Goal: Task Accomplishment & Management: Complete application form

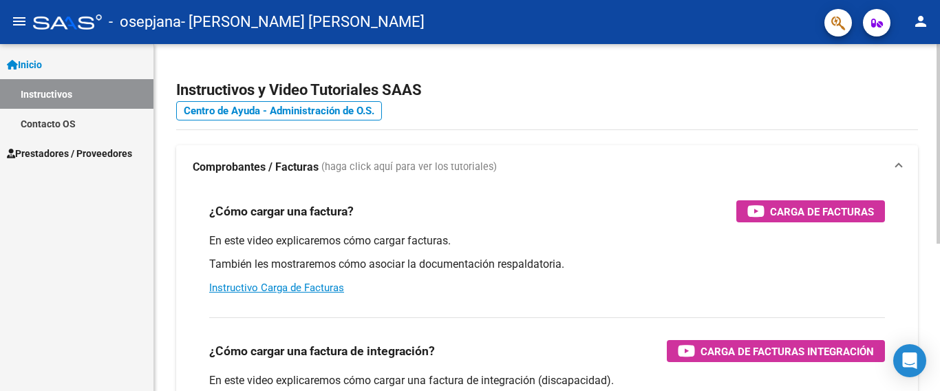
scroll to position [138, 0]
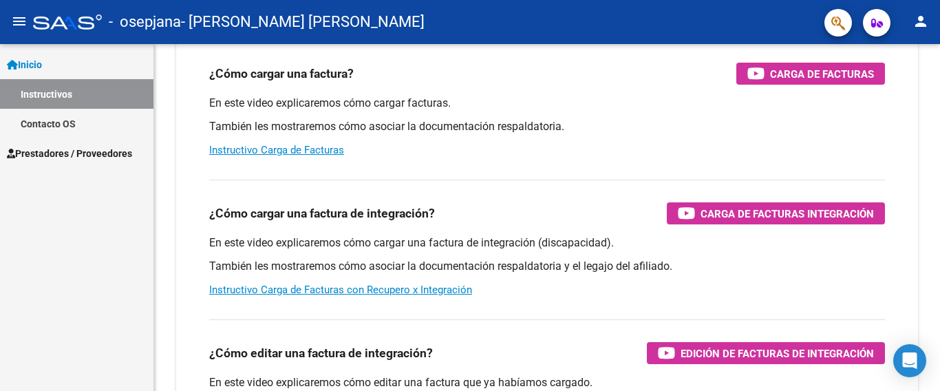
click at [915, 19] on mat-icon "person" at bounding box center [920, 21] width 17 height 17
click at [123, 150] on div at bounding box center [470, 195] width 940 height 391
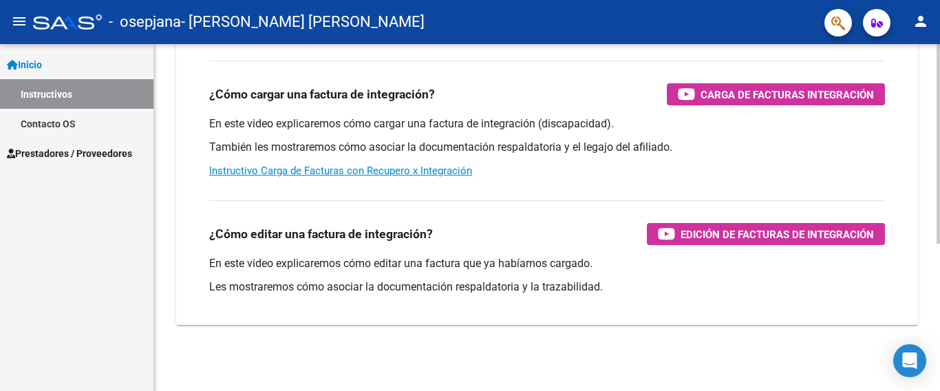
scroll to position [0, 0]
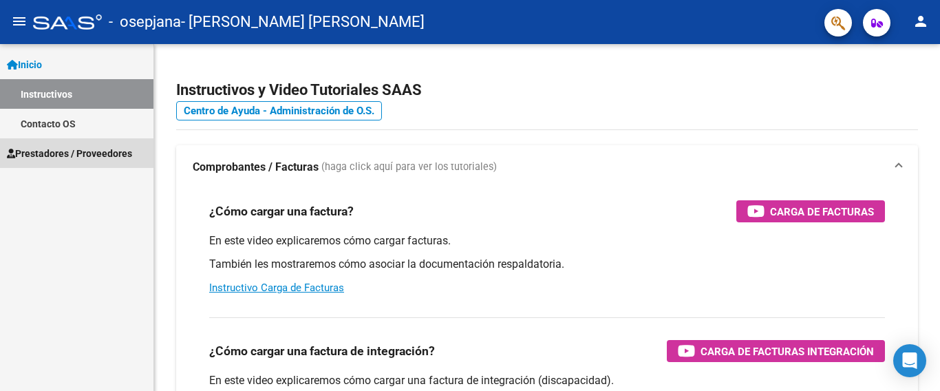
click at [56, 151] on span "Prestadores / Proveedores" at bounding box center [69, 153] width 125 height 15
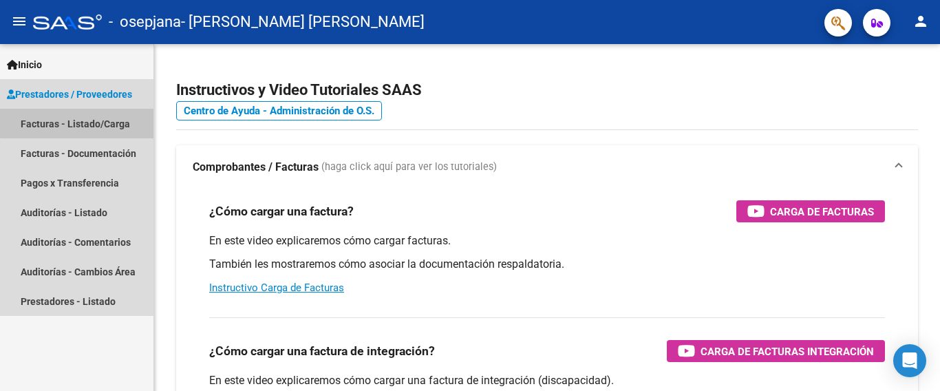
click at [83, 116] on link "Facturas - Listado/Carga" at bounding box center [76, 124] width 153 height 30
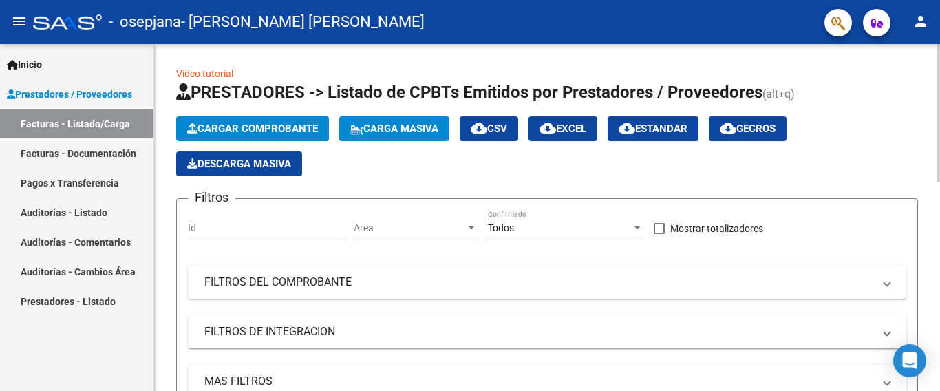
click at [236, 122] on span "Cargar Comprobante" at bounding box center [252, 128] width 131 height 12
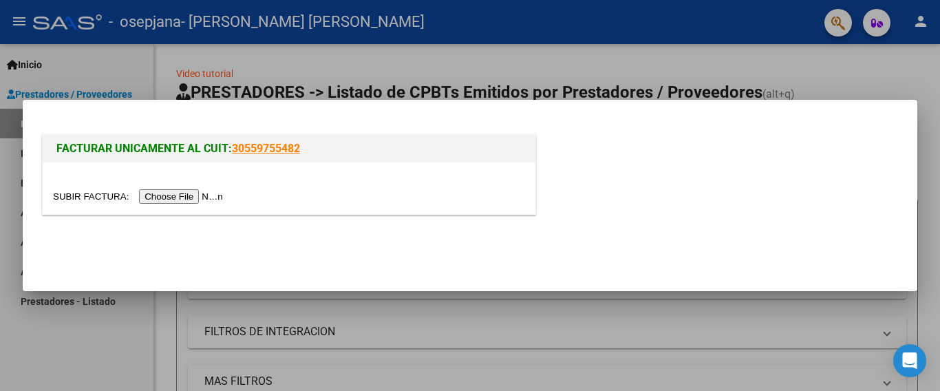
click at [189, 195] on input "file" at bounding box center [140, 196] width 174 height 14
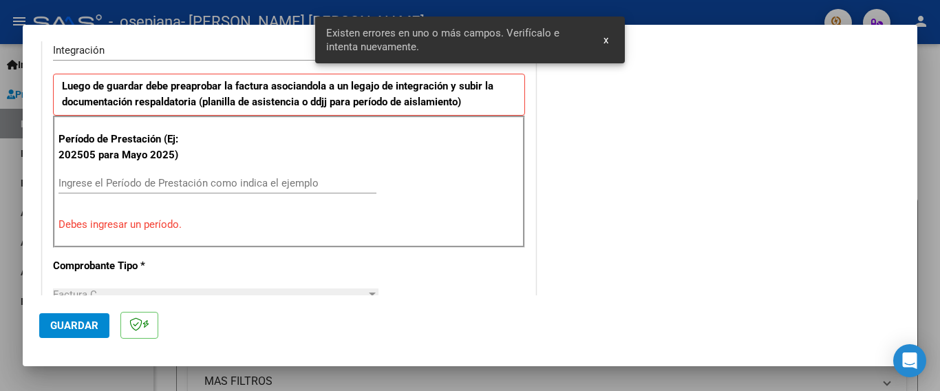
scroll to position [352, 0]
click at [162, 181] on input "Ingrese el Período de Prestación como indica el ejemplo" at bounding box center [217, 183] width 318 height 12
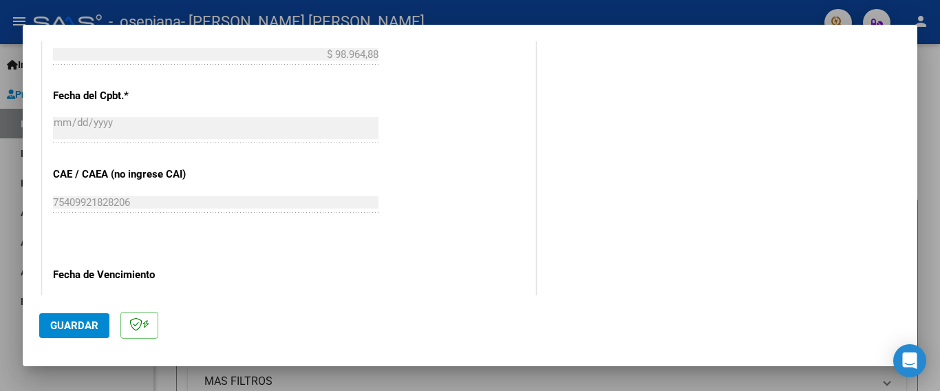
scroll to position [902, 0]
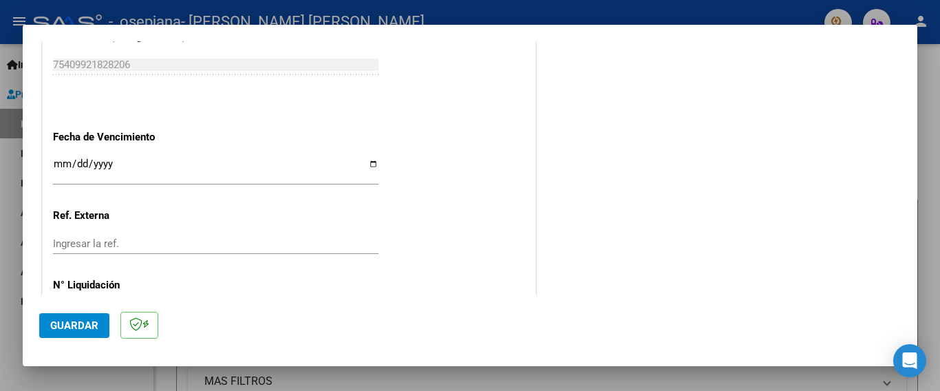
type input "202509"
click at [57, 158] on input "Ingresar la fecha" at bounding box center [215, 169] width 325 height 22
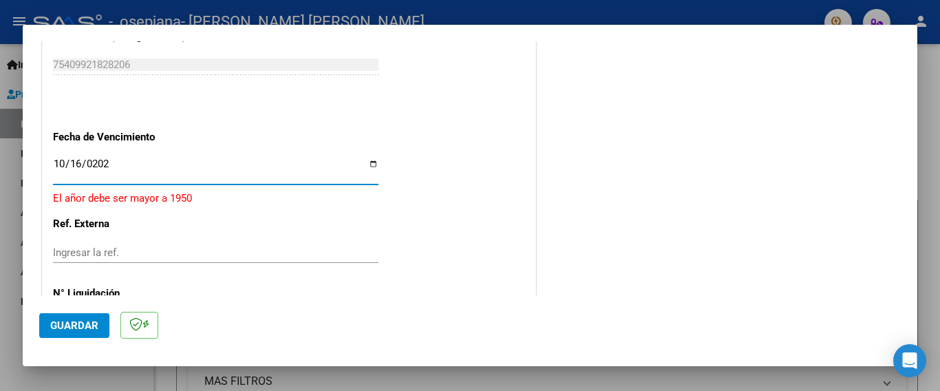
type input "[DATE]"
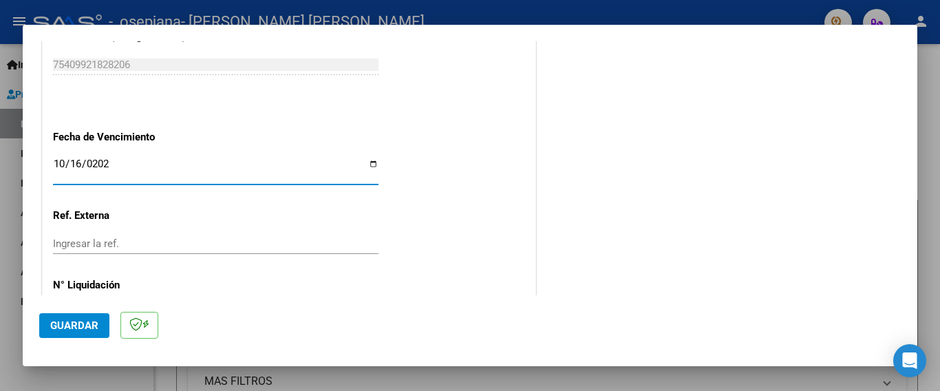
scroll to position [940, 0]
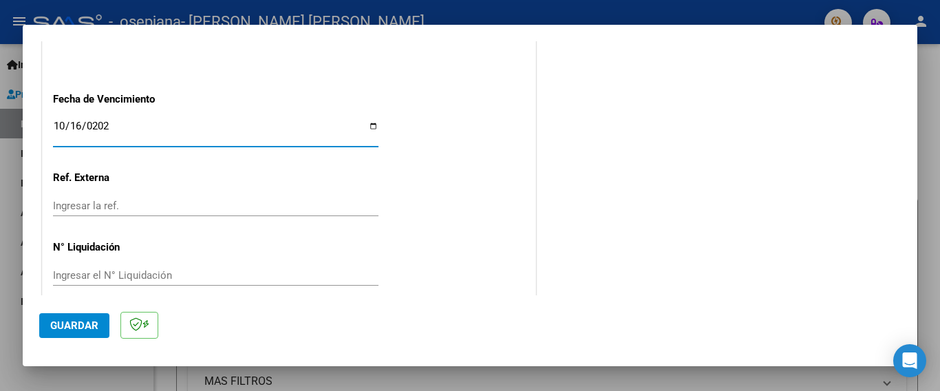
click at [78, 325] on span "Guardar" at bounding box center [74, 325] width 48 height 12
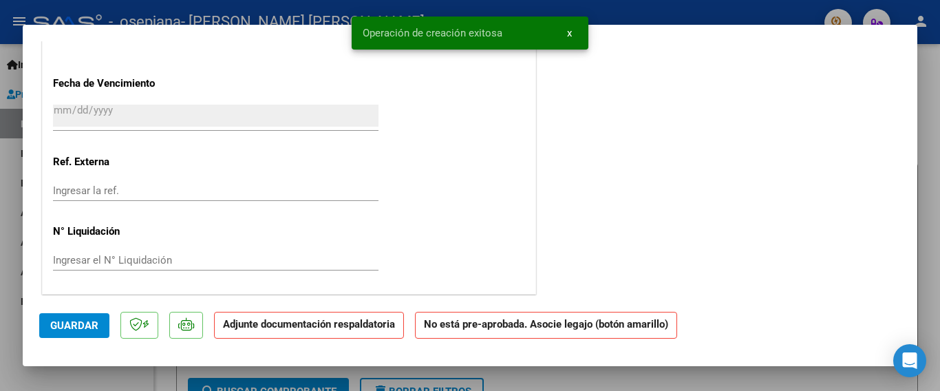
scroll to position [0, 0]
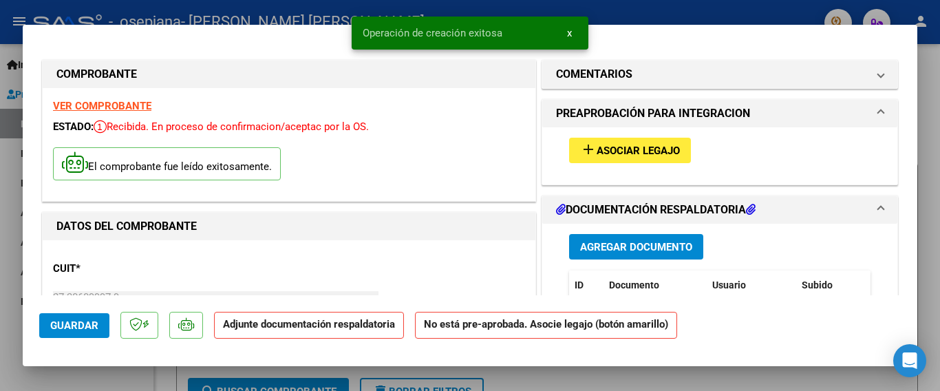
click at [633, 144] on span "Asociar Legajo" at bounding box center [638, 150] width 83 height 12
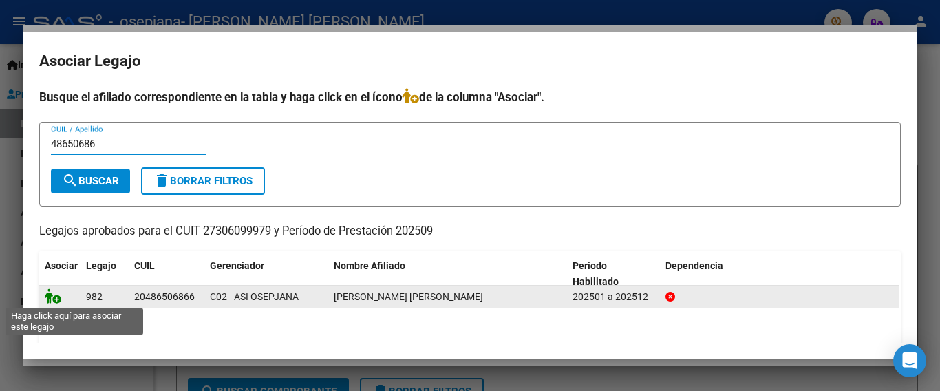
type input "48650686"
click at [51, 301] on icon at bounding box center [53, 295] width 17 height 15
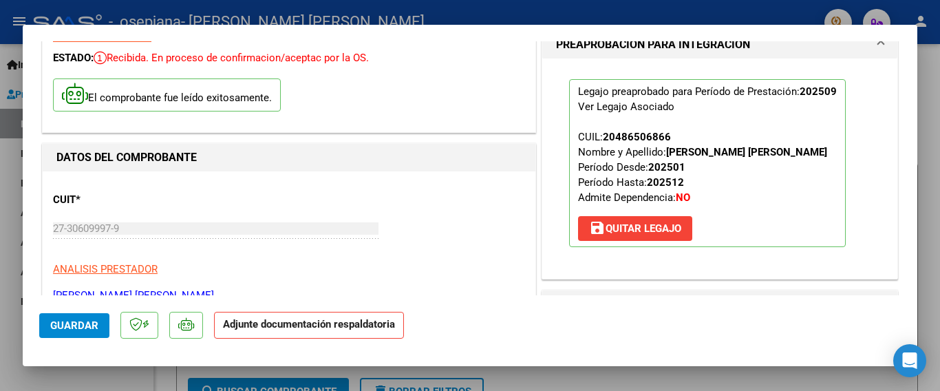
scroll to position [206, 0]
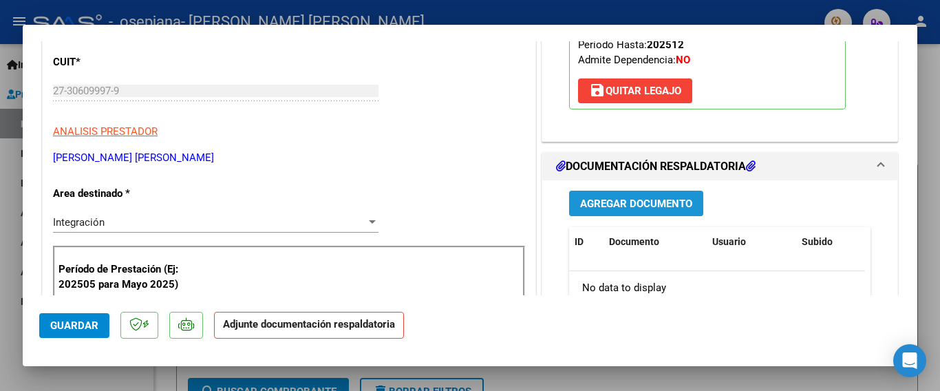
click at [633, 197] on span "Agregar Documento" at bounding box center [636, 203] width 112 height 12
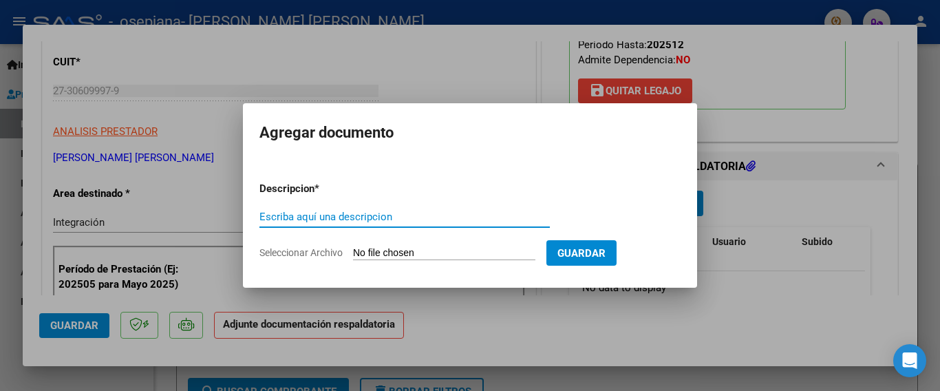
click at [287, 215] on input "Escriba aquí una descripcion" at bounding box center [404, 217] width 290 height 12
type input "ASISTENCIA"
click at [411, 255] on input "Seleccionar Archivo" at bounding box center [444, 253] width 182 height 13
type input "C:\fakepath\[PERSON_NAME] septiembre .pdf"
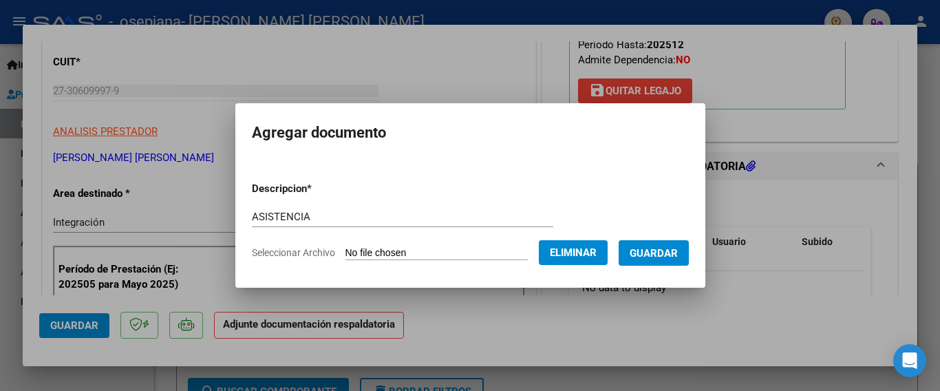
click at [667, 252] on span "Guardar" at bounding box center [654, 253] width 48 height 12
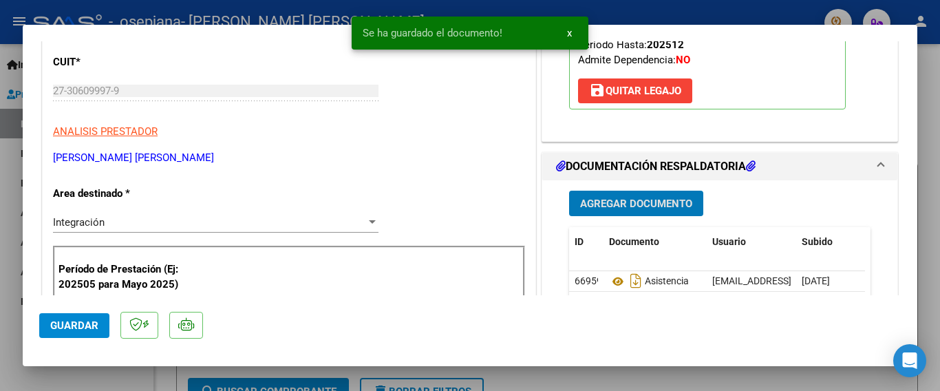
click at [643, 204] on span "Agregar Documento" at bounding box center [636, 203] width 112 height 12
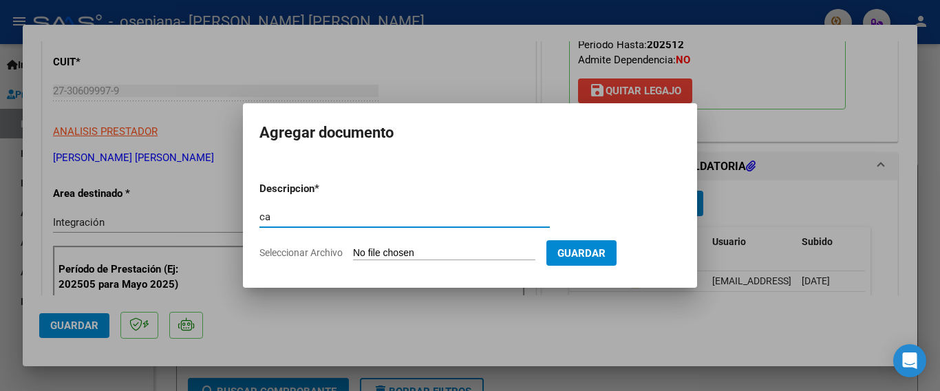
type input "c"
type input "CONSTATACION DE COMPROBANTES"
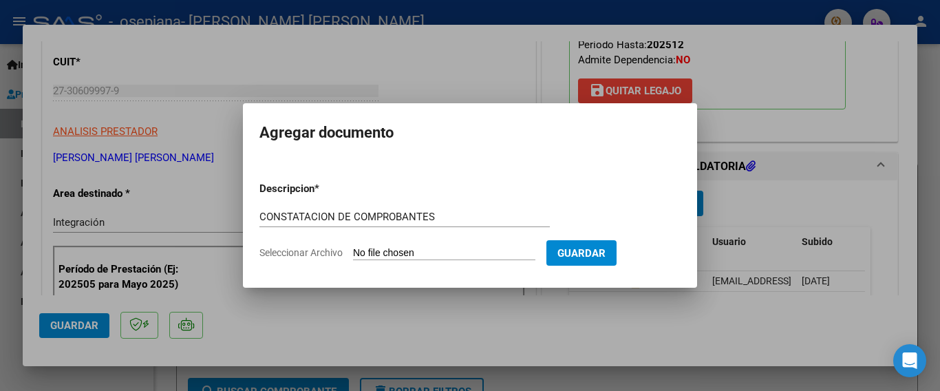
click at [449, 256] on input "Seleccionar Archivo" at bounding box center [444, 253] width 182 height 13
type input "C:\fakepath\Constatación de Comprobantes _ AFIP.pdf"
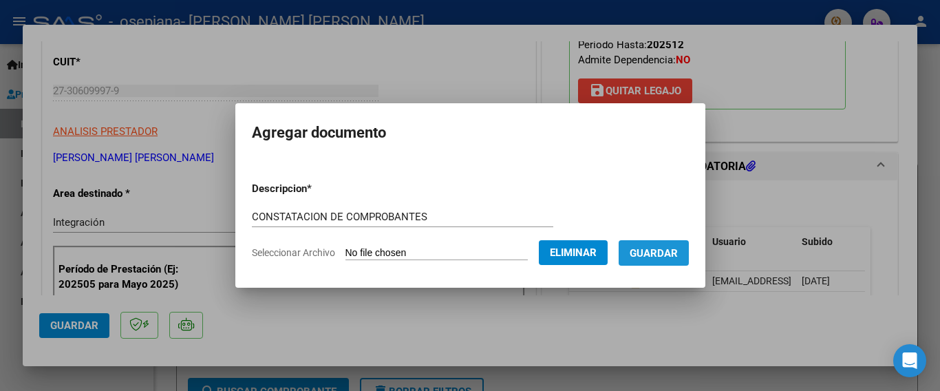
click at [673, 247] on span "Guardar" at bounding box center [654, 253] width 48 height 12
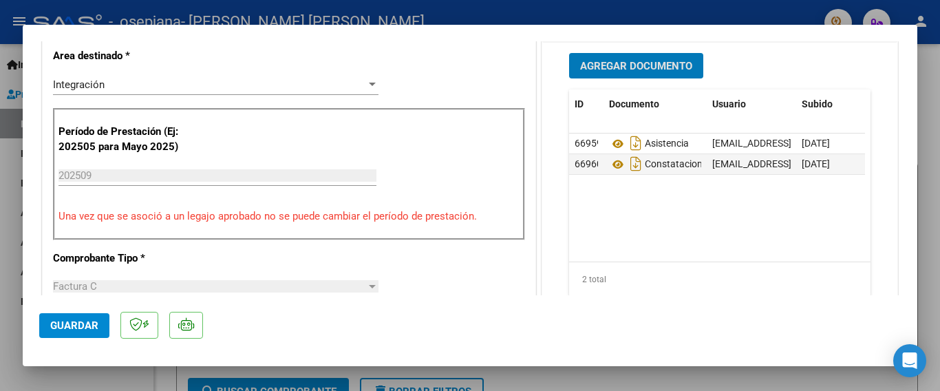
scroll to position [413, 0]
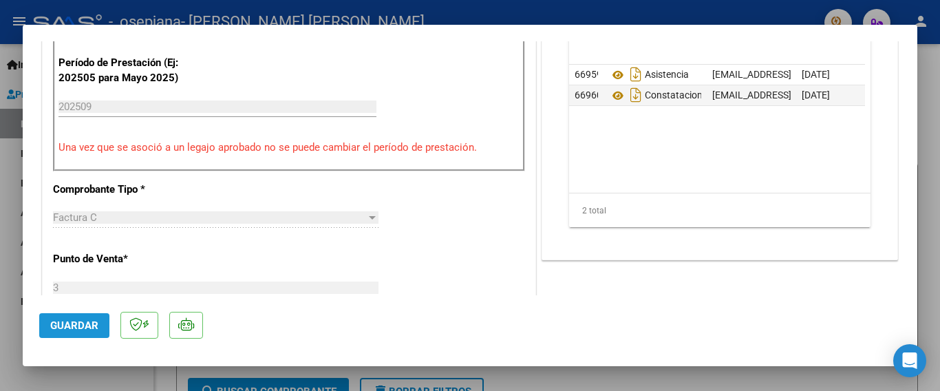
click at [56, 327] on span "Guardar" at bounding box center [74, 325] width 48 height 12
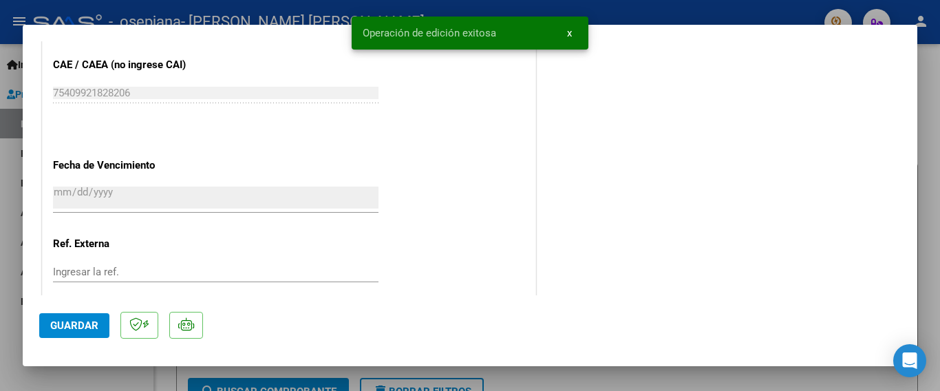
scroll to position [960, 0]
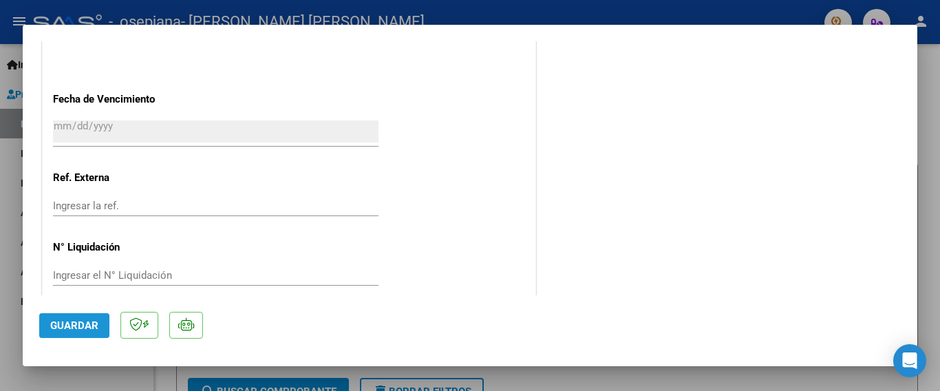
click at [64, 322] on span "Guardar" at bounding box center [74, 325] width 48 height 12
